Goal: Entertainment & Leisure: Consume media (video, audio)

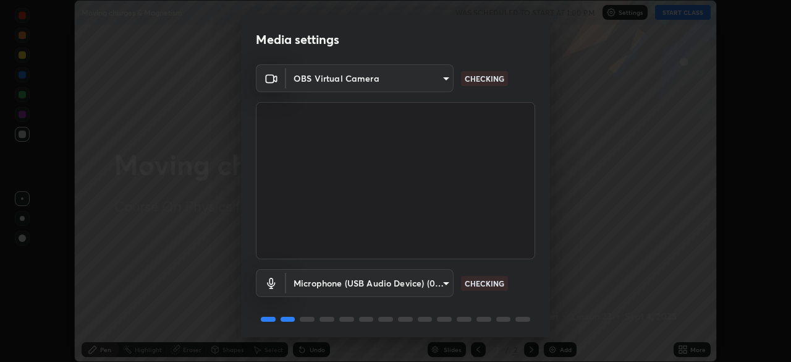
scroll to position [44, 0]
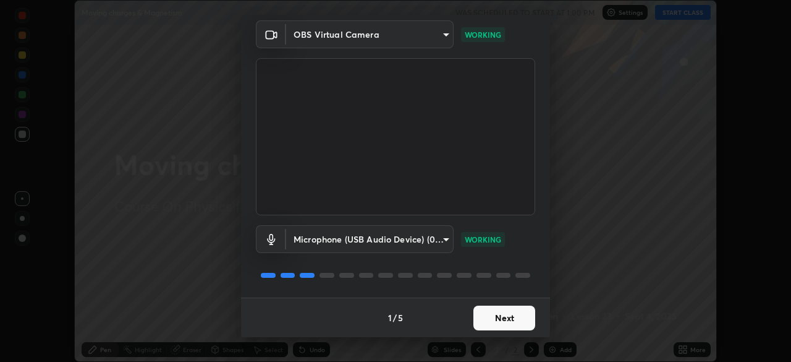
click at [491, 315] on button "Next" at bounding box center [505, 317] width 62 height 25
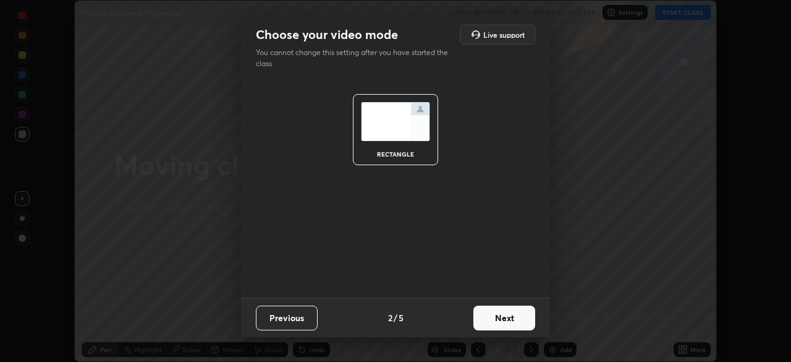
click at [492, 317] on button "Next" at bounding box center [505, 317] width 62 height 25
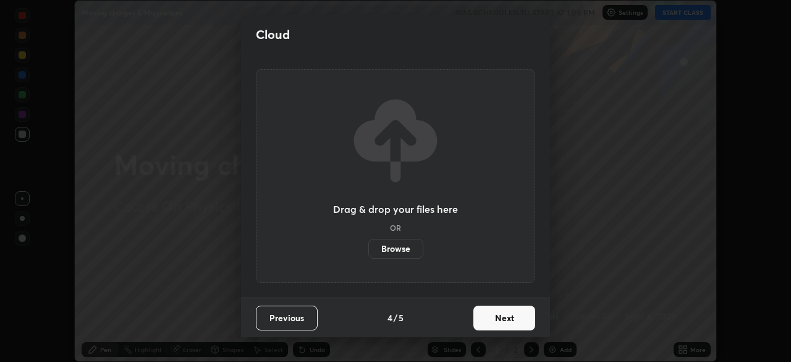
click at [492, 317] on button "Next" at bounding box center [505, 317] width 62 height 25
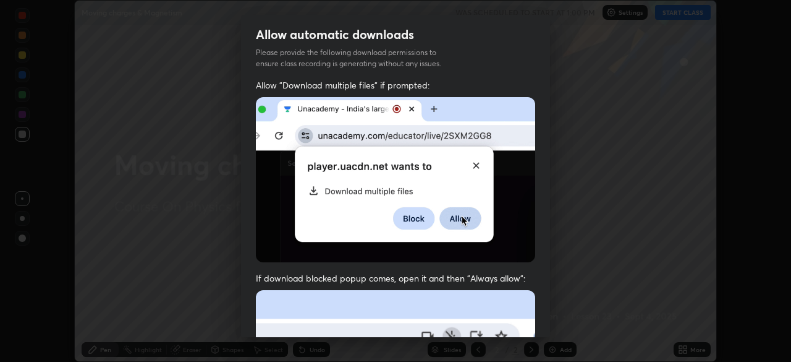
click at [492, 317] on div "Allow "Download multiple files" if prompted: If download blocked popup comes, o…" at bounding box center [395, 339] width 309 height 521
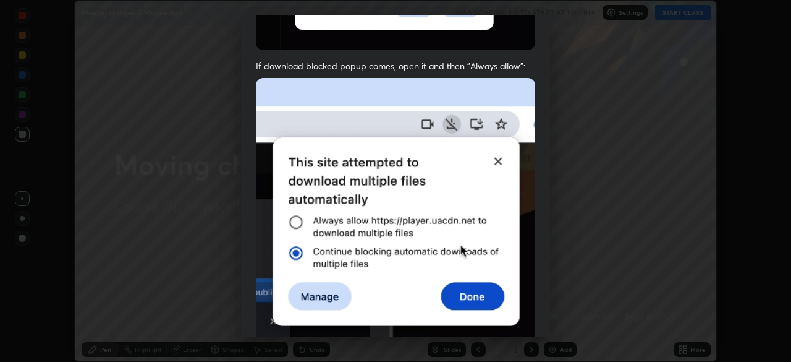
scroll to position [296, 0]
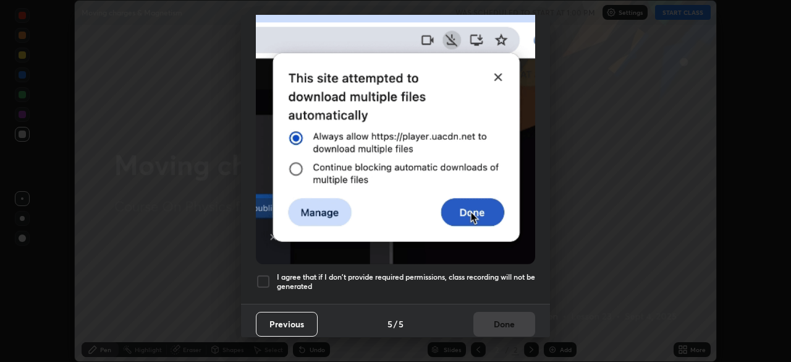
click at [493, 272] on h5 "I agree that if I don't provide required permissions, class recording will not …" at bounding box center [406, 281] width 258 height 19
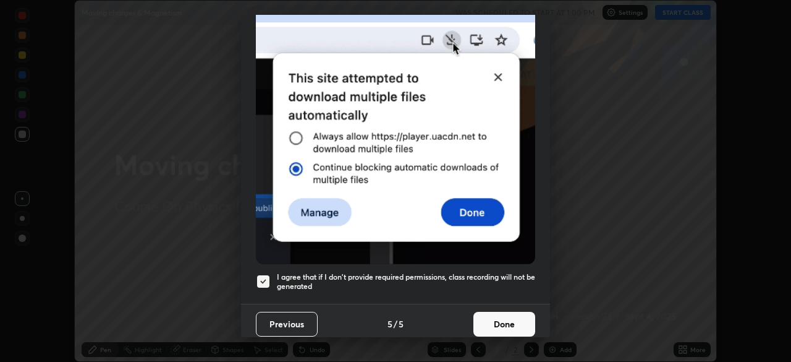
click at [492, 320] on button "Done" at bounding box center [505, 324] width 62 height 25
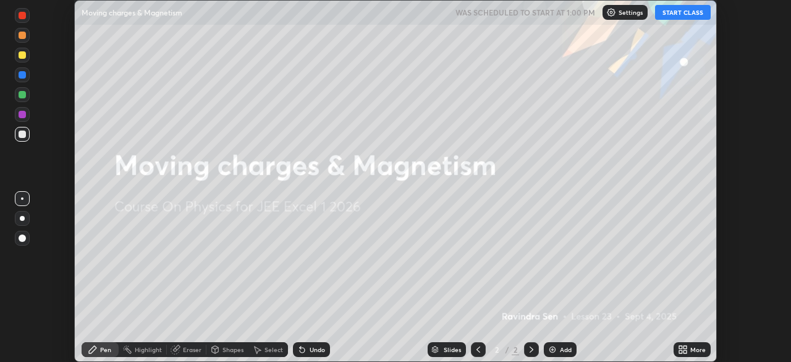
click at [683, 14] on button "START CLASS" at bounding box center [683, 12] width 56 height 15
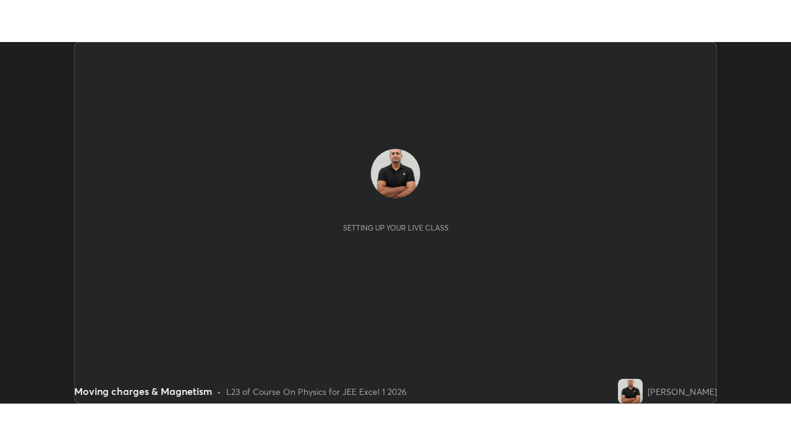
scroll to position [362, 791]
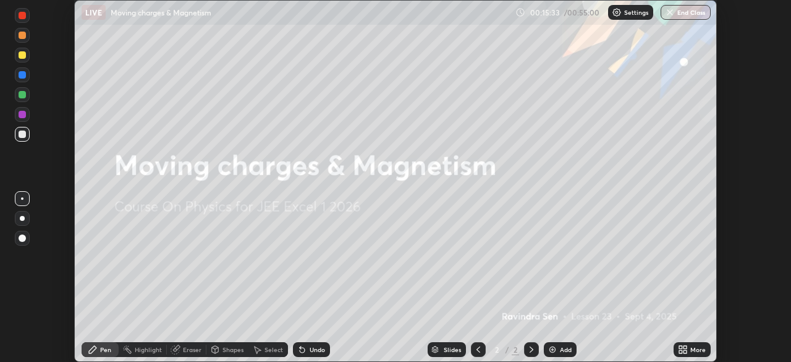
click at [688, 349] on icon at bounding box center [683, 349] width 10 height 10
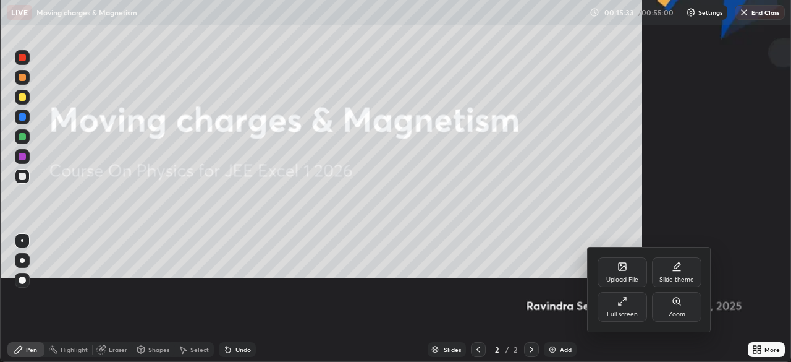
scroll to position [445, 791]
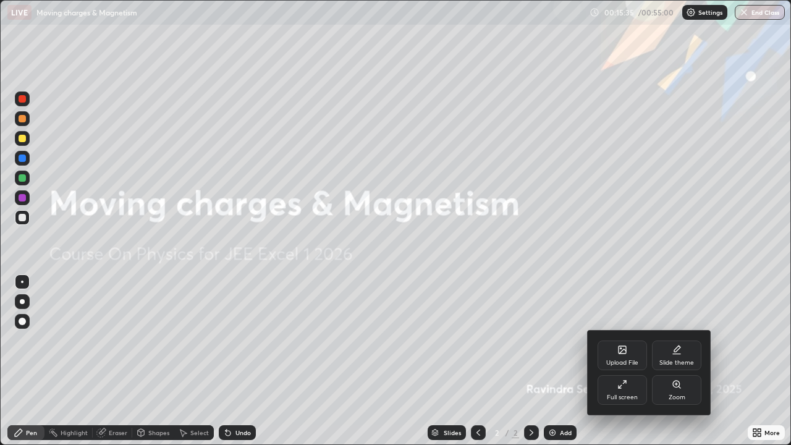
click at [627, 361] on div "Full screen" at bounding box center [622, 390] width 49 height 30
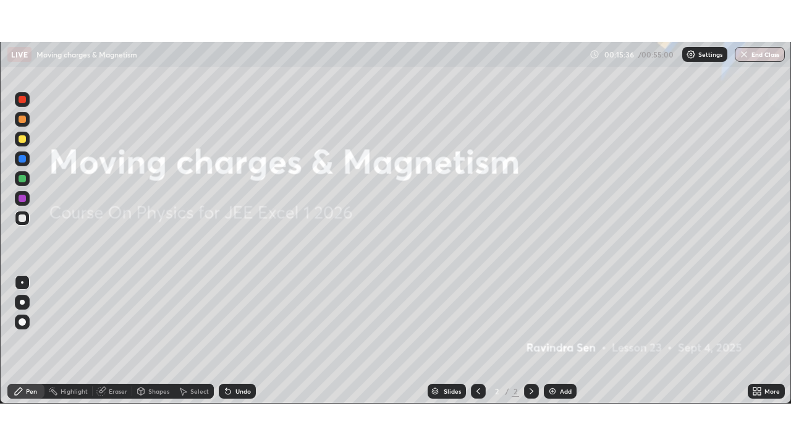
scroll to position [61471, 61041]
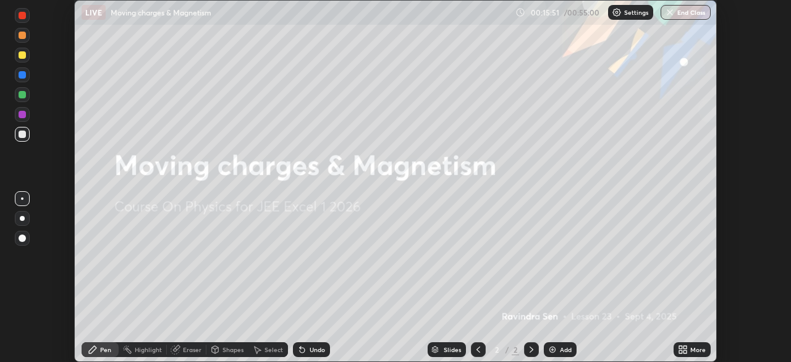
click at [568, 347] on div "Add" at bounding box center [566, 349] width 12 height 6
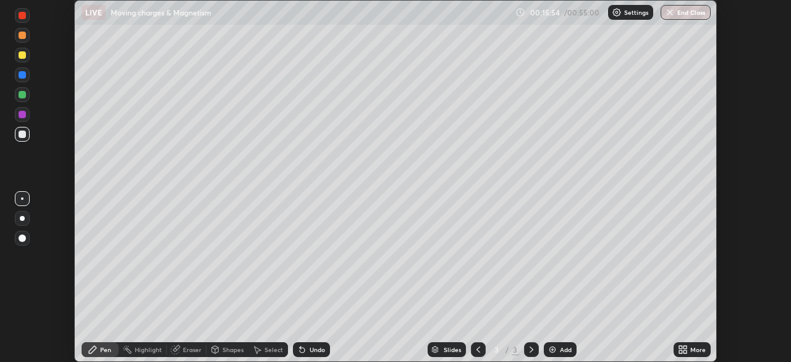
click at [685, 348] on icon at bounding box center [685, 347] width 3 height 3
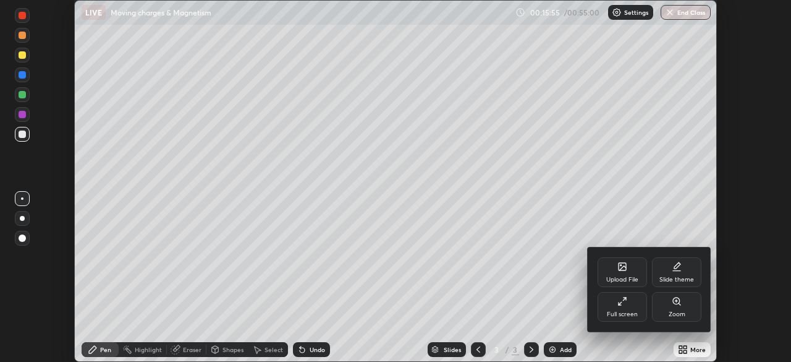
click at [618, 301] on icon at bounding box center [623, 301] width 10 height 10
